Goal: Transaction & Acquisition: Purchase product/service

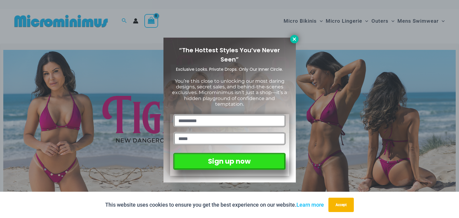
click at [292, 38] on icon at bounding box center [294, 38] width 5 height 5
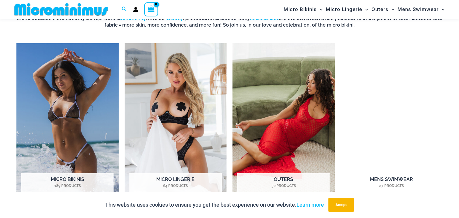
scroll to position [451, 0]
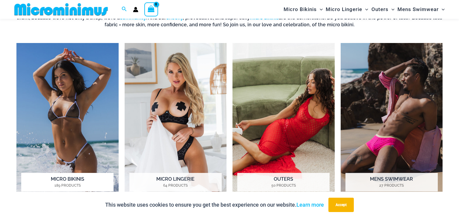
click at [71, 181] on h2 "Micro Bikinis 189 Products" at bounding box center [67, 182] width 92 height 19
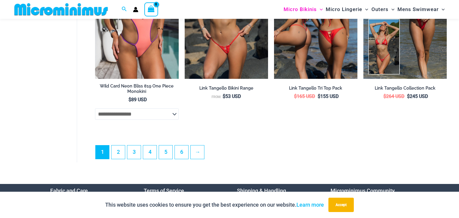
scroll to position [1557, 0]
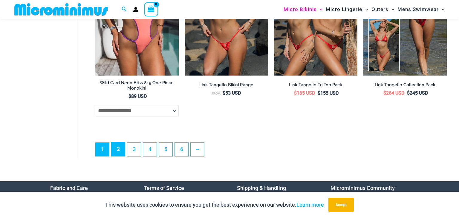
click at [122, 146] on link "2" at bounding box center [117, 149] width 13 height 14
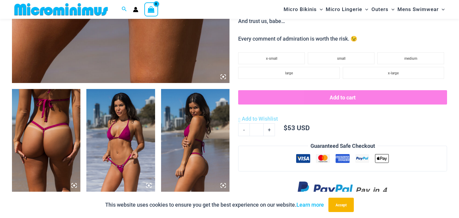
scroll to position [304, 0]
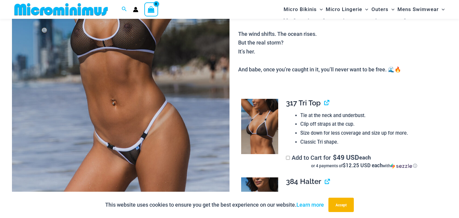
scroll to position [105, 0]
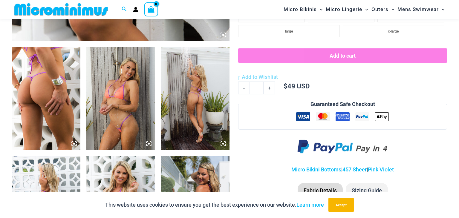
scroll to position [341, 0]
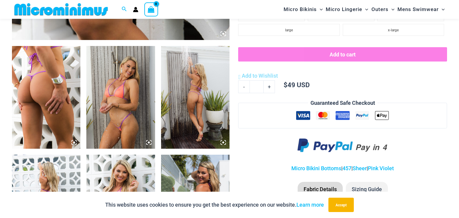
click at [122, 109] on img at bounding box center [120, 97] width 68 height 103
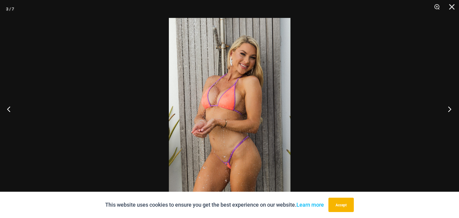
click at [449, 111] on button "Next" at bounding box center [448, 109] width 22 height 30
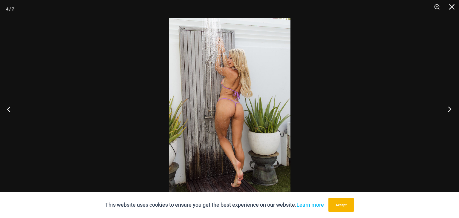
click at [449, 111] on button "Next" at bounding box center [448, 109] width 22 height 30
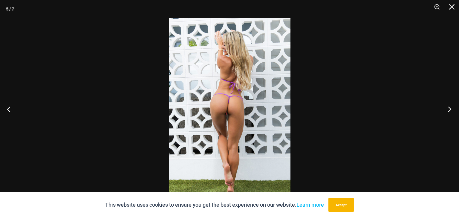
click at [449, 111] on button "Next" at bounding box center [448, 109] width 22 height 30
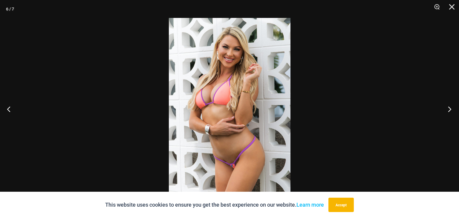
click at [449, 111] on button "Next" at bounding box center [448, 109] width 22 height 30
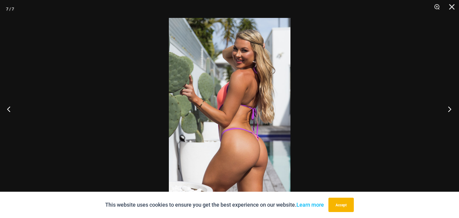
click at [449, 111] on button "Next" at bounding box center [448, 109] width 22 height 30
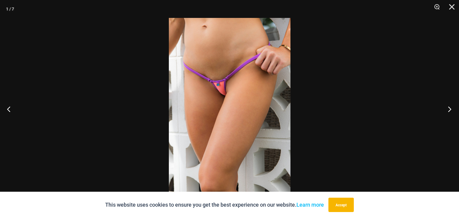
click at [449, 111] on button "Next" at bounding box center [448, 109] width 22 height 30
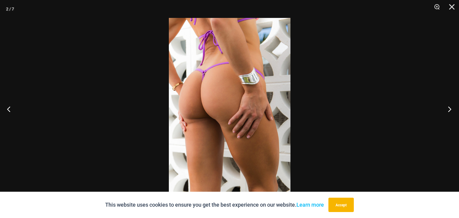
click at [449, 111] on button "Next" at bounding box center [448, 109] width 22 height 30
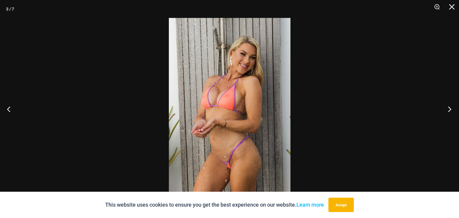
click at [449, 111] on button "Next" at bounding box center [448, 109] width 22 height 30
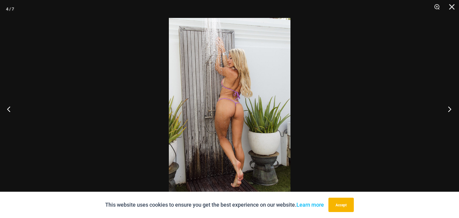
click at [449, 111] on button "Next" at bounding box center [448, 109] width 22 height 30
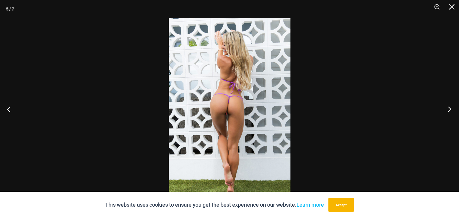
click at [449, 111] on button "Next" at bounding box center [448, 109] width 22 height 30
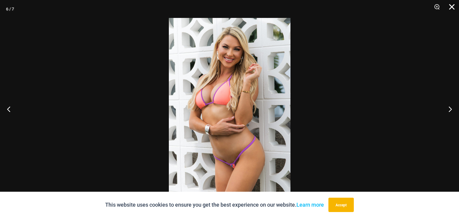
click at [452, 2] on button "Close" at bounding box center [449, 9] width 15 height 18
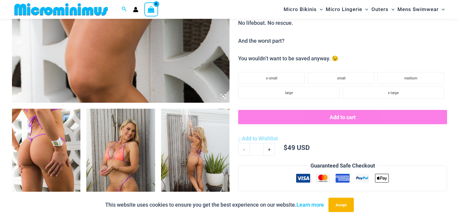
scroll to position [0, 0]
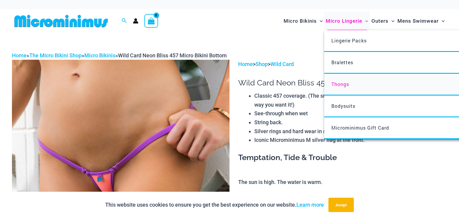
click at [341, 80] on link "Thongs" at bounding box center [413, 85] width 178 height 22
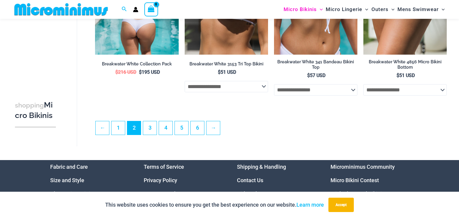
scroll to position [1439, 0]
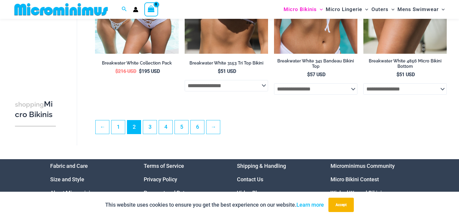
click at [189, 124] on ul "← 1 2 3 4 5 6 →" at bounding box center [270, 128] width 351 height 17
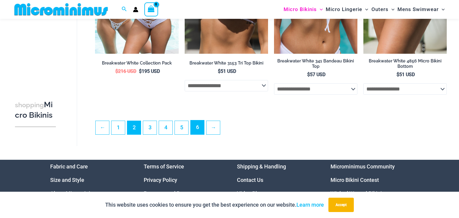
click at [198, 129] on link "6" at bounding box center [197, 127] width 13 height 14
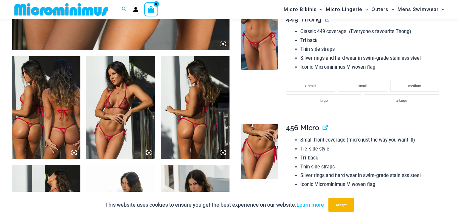
scroll to position [328, 0]
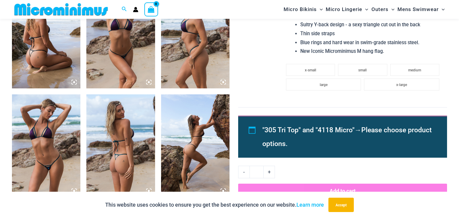
scroll to position [402, 0]
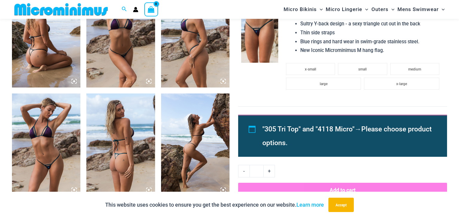
click at [154, 139] on img at bounding box center [120, 145] width 68 height 103
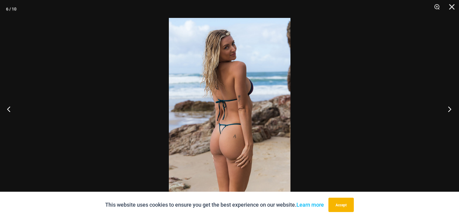
click at [450, 104] on button "Next" at bounding box center [448, 109] width 22 height 30
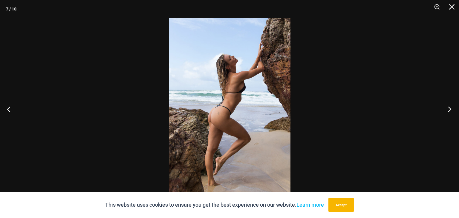
click at [450, 104] on button "Next" at bounding box center [448, 109] width 22 height 30
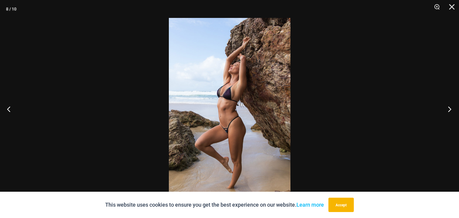
click at [450, 104] on button "Next" at bounding box center [448, 109] width 22 height 30
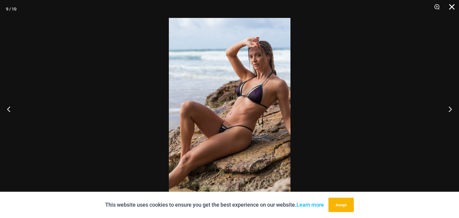
click at [454, 10] on button "Close" at bounding box center [449, 9] width 15 height 18
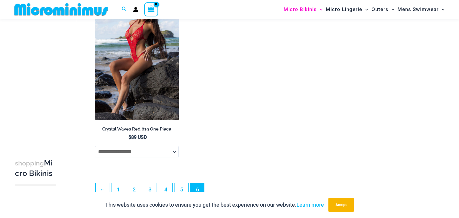
scroll to position [1355, 0]
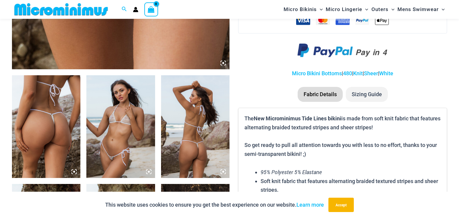
scroll to position [312, 0]
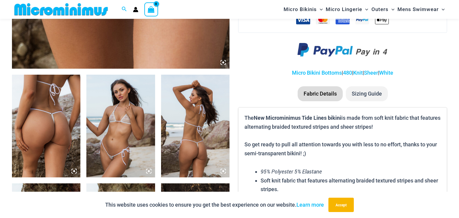
click at [59, 115] on img at bounding box center [46, 126] width 68 height 103
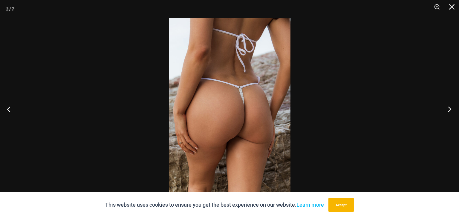
click at [451, 108] on button "Next" at bounding box center [448, 109] width 22 height 30
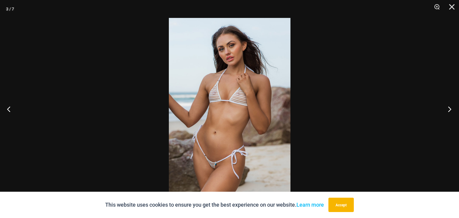
click at [451, 108] on button "Next" at bounding box center [448, 109] width 22 height 30
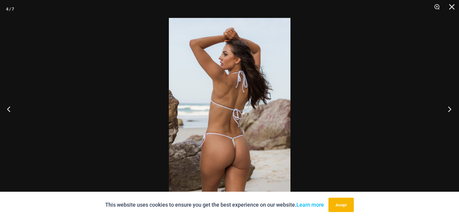
click at [451, 108] on button "Next" at bounding box center [448, 109] width 22 height 30
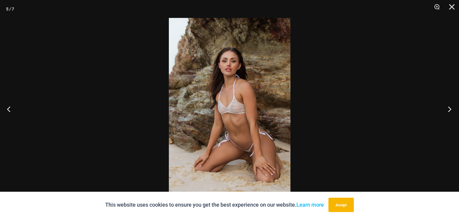
click at [451, 108] on button "Next" at bounding box center [448, 109] width 22 height 30
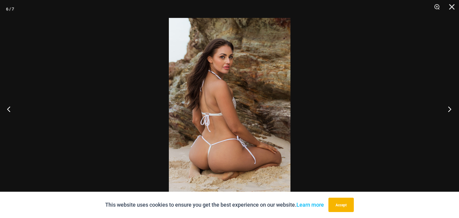
click at [451, 108] on button "Next" at bounding box center [448, 109] width 22 height 30
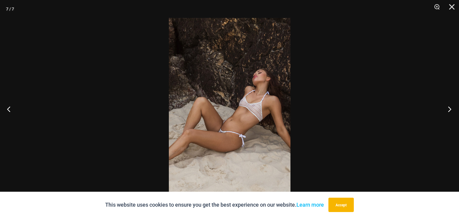
click at [451, 108] on button "Next" at bounding box center [448, 109] width 22 height 30
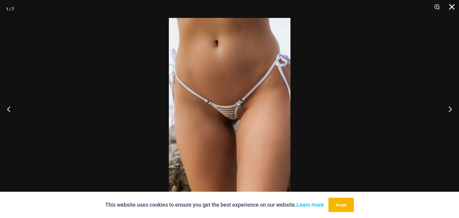
click at [452, 4] on button "Close" at bounding box center [449, 9] width 15 height 18
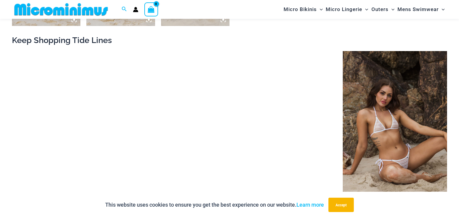
scroll to position [625, 0]
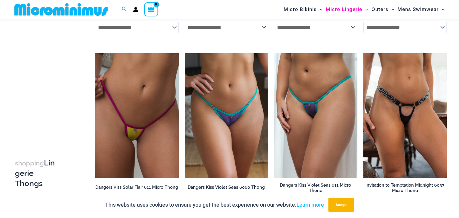
scroll to position [369, 0]
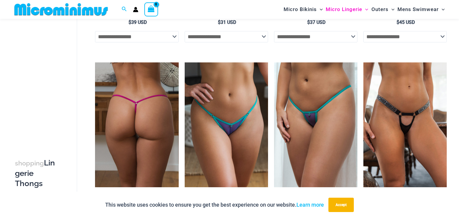
click at [129, 117] on img at bounding box center [136, 124] width 83 height 125
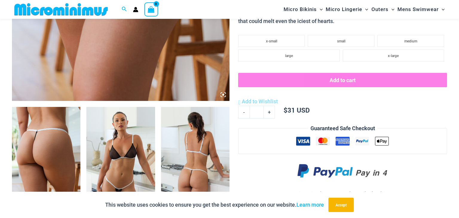
scroll to position [275, 0]
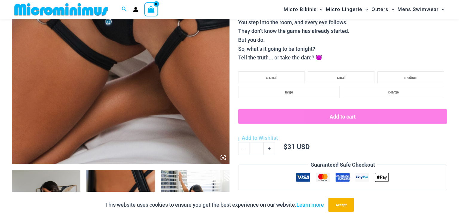
scroll to position [216, 0]
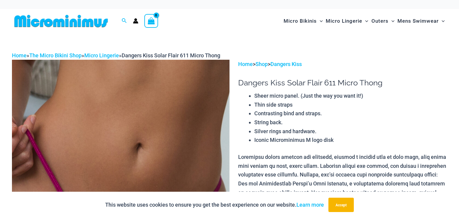
click at [74, 23] on img at bounding box center [61, 20] width 98 height 13
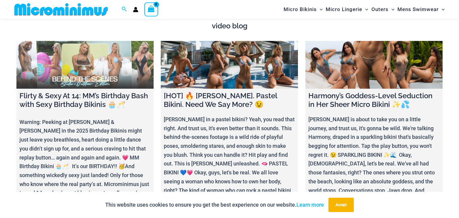
scroll to position [2141, 0]
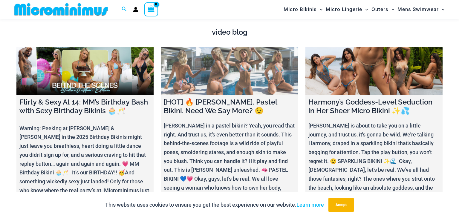
click at [212, 77] on link at bounding box center [229, 71] width 137 height 48
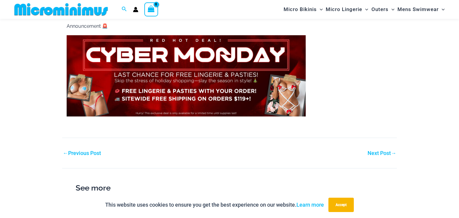
scroll to position [563, 0]
